Goal: Task Accomplishment & Management: Complete application form

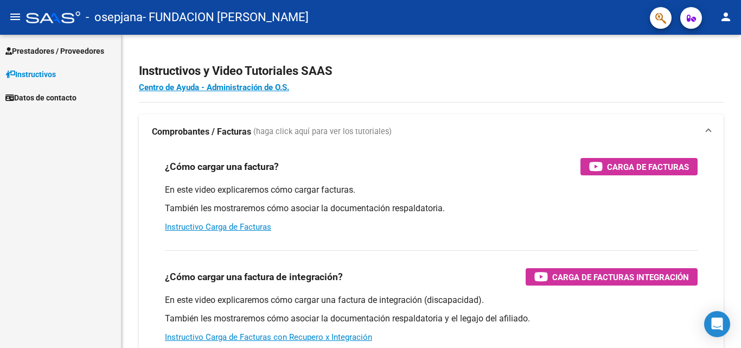
click at [85, 48] on span "Prestadores / Proveedores" at bounding box center [54, 51] width 99 height 12
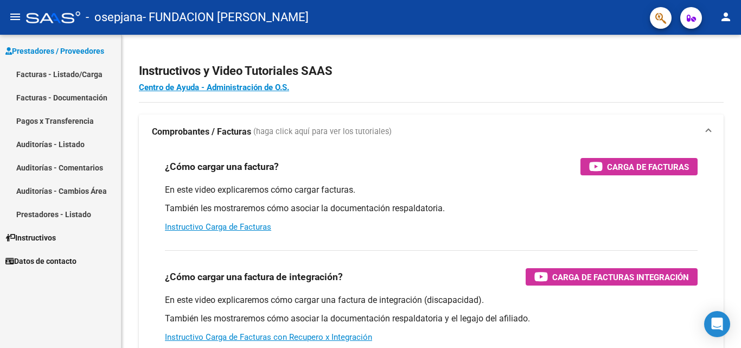
click at [86, 74] on link "Facturas - Listado/Carga" at bounding box center [60, 73] width 121 height 23
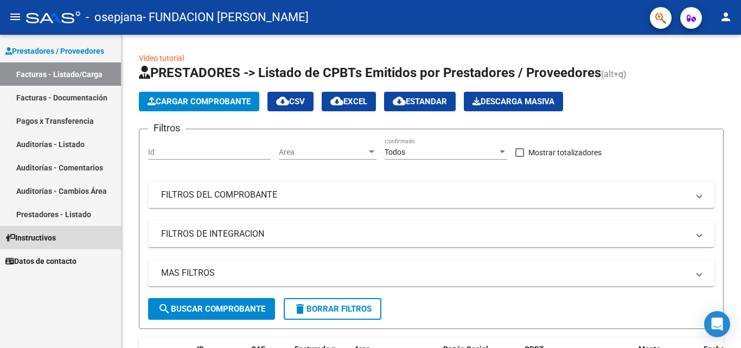
click at [63, 240] on link "Instructivos" at bounding box center [60, 237] width 121 height 23
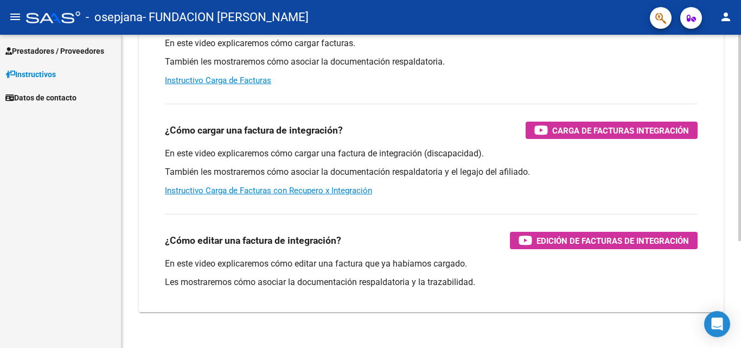
scroll to position [163, 0]
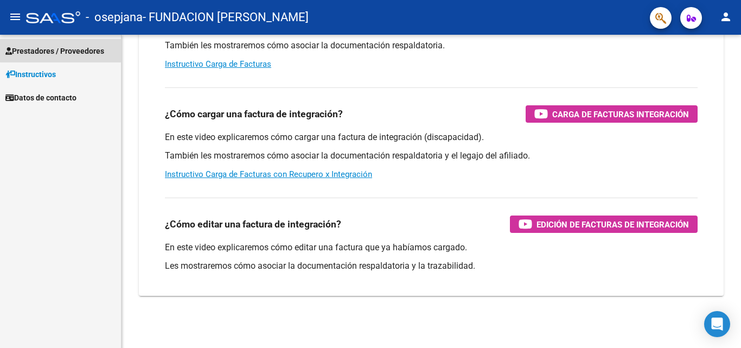
click at [88, 49] on span "Prestadores / Proveedores" at bounding box center [54, 51] width 99 height 12
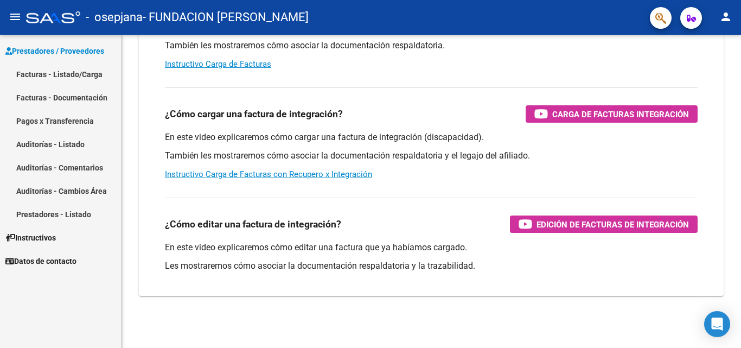
click at [33, 72] on link "Facturas - Listado/Carga" at bounding box center [60, 73] width 121 height 23
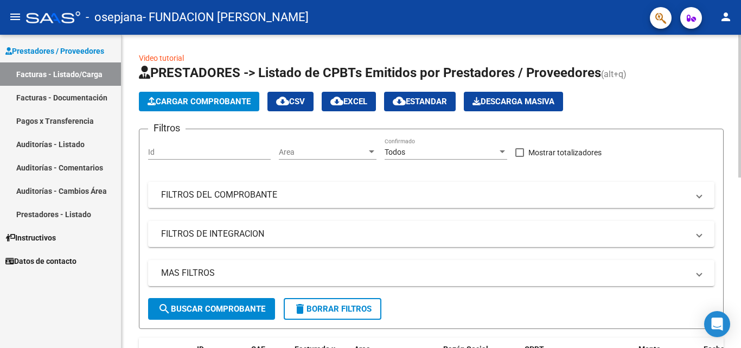
click at [696, 197] on span "FILTROS DEL COMPROBANTE" at bounding box center [429, 195] width 536 height 12
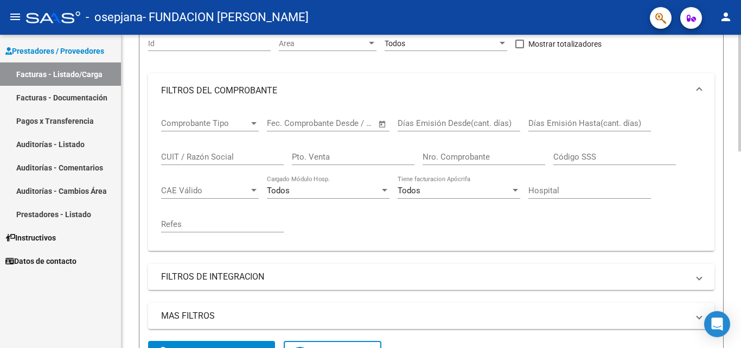
scroll to position [163, 0]
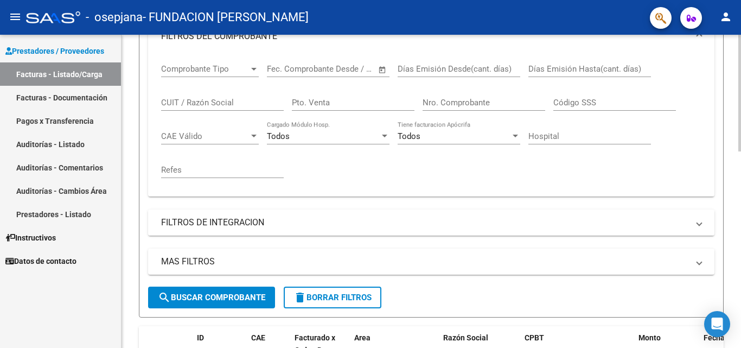
click at [699, 222] on span at bounding box center [699, 222] width 4 height 12
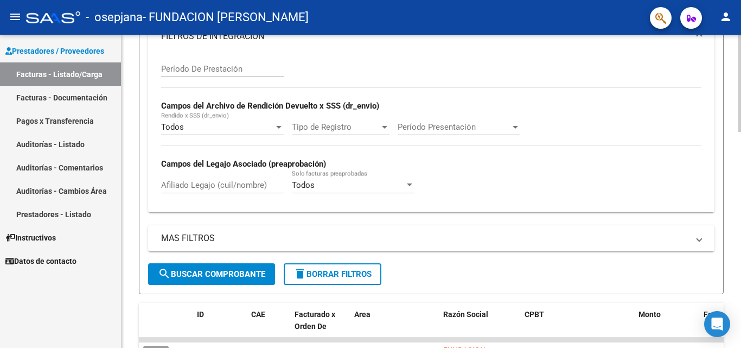
scroll to position [380, 0]
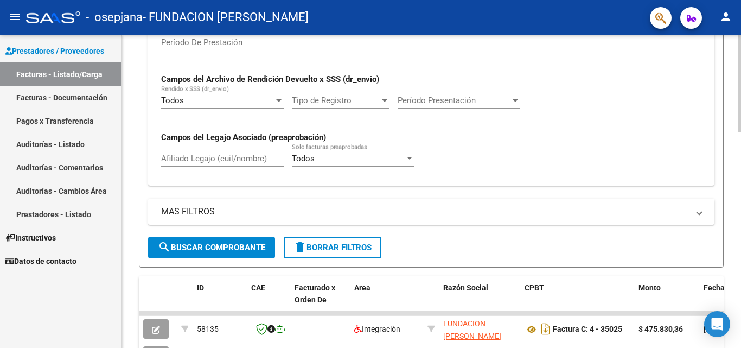
click at [695, 207] on span "MAS FILTROS" at bounding box center [429, 211] width 536 height 12
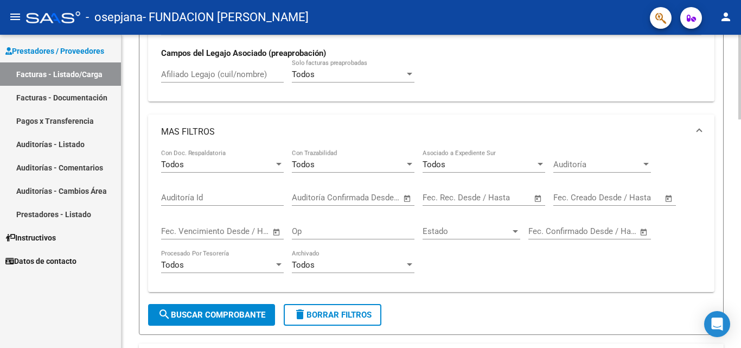
scroll to position [488, 0]
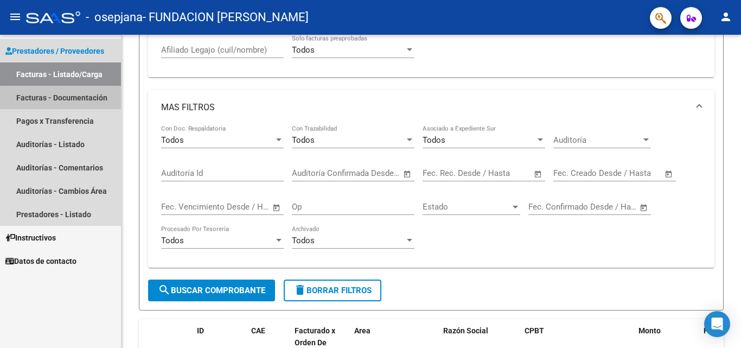
click at [99, 100] on link "Facturas - Documentación" at bounding box center [60, 97] width 121 height 23
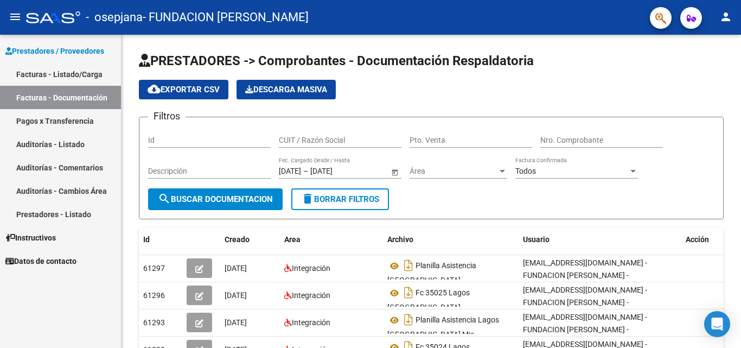
click at [47, 116] on link "Pagos x Transferencia" at bounding box center [60, 120] width 121 height 23
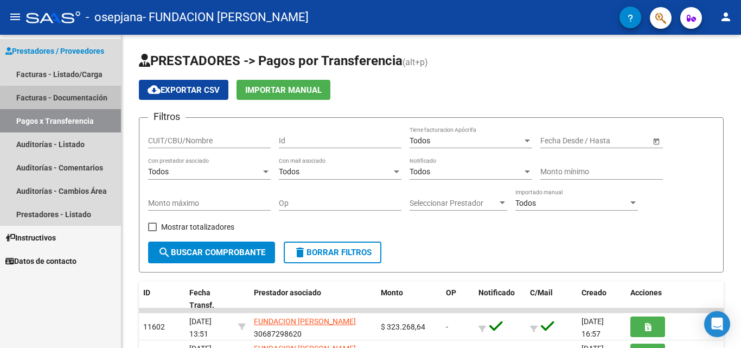
click at [78, 100] on link "Facturas - Documentación" at bounding box center [60, 97] width 121 height 23
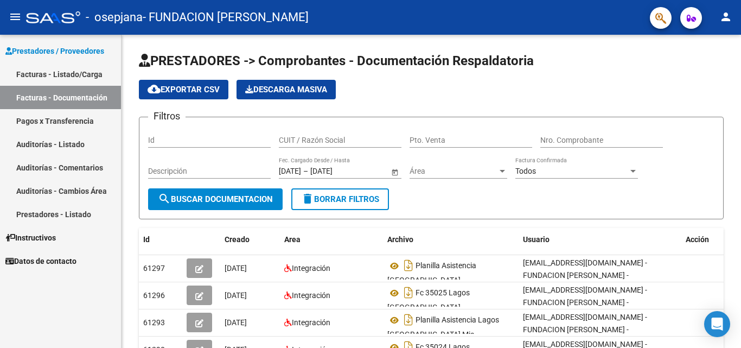
click at [76, 75] on link "Facturas - Listado/Carga" at bounding box center [60, 73] width 121 height 23
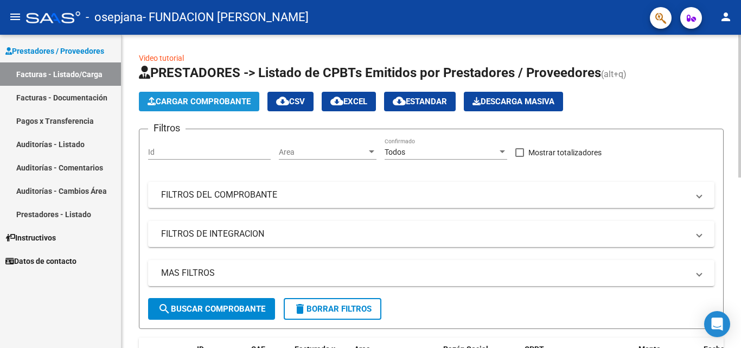
click at [204, 102] on span "Cargar Comprobante" at bounding box center [198, 102] width 103 height 10
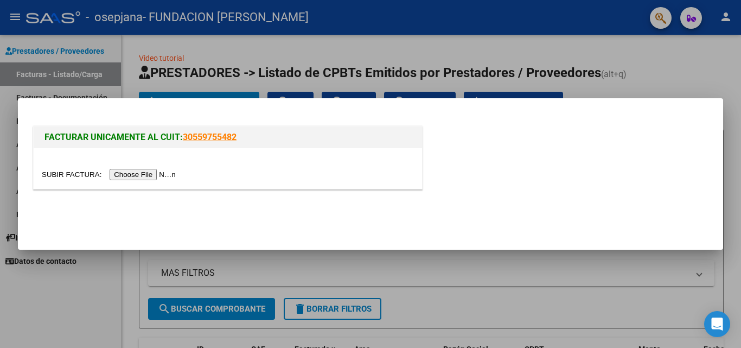
click at [149, 175] on input "file" at bounding box center [110, 174] width 137 height 11
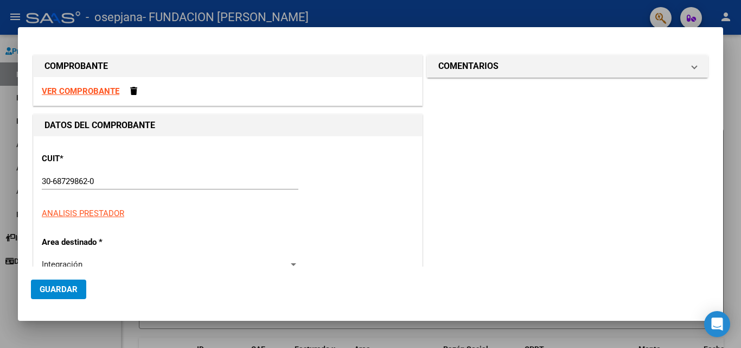
click at [519, 11] on div at bounding box center [370, 174] width 741 height 348
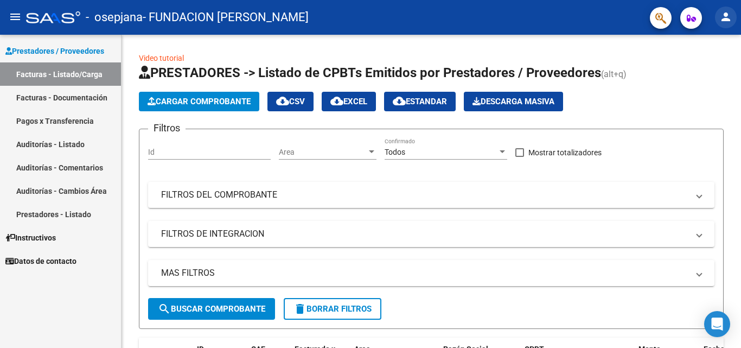
click at [727, 20] on mat-icon "person" at bounding box center [725, 16] width 13 height 13
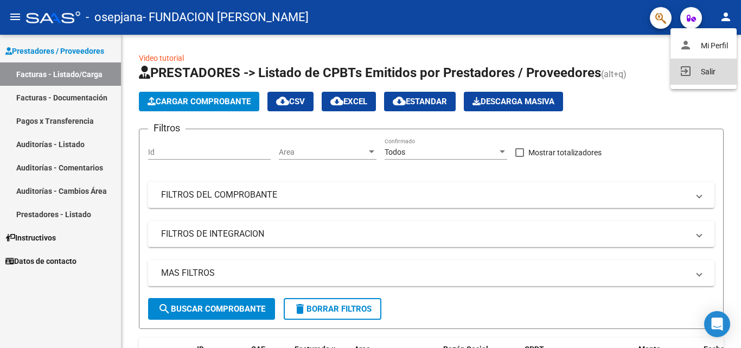
click at [710, 69] on button "exit_to_app Salir" at bounding box center [703, 72] width 66 height 26
